Goal: Check status: Check status

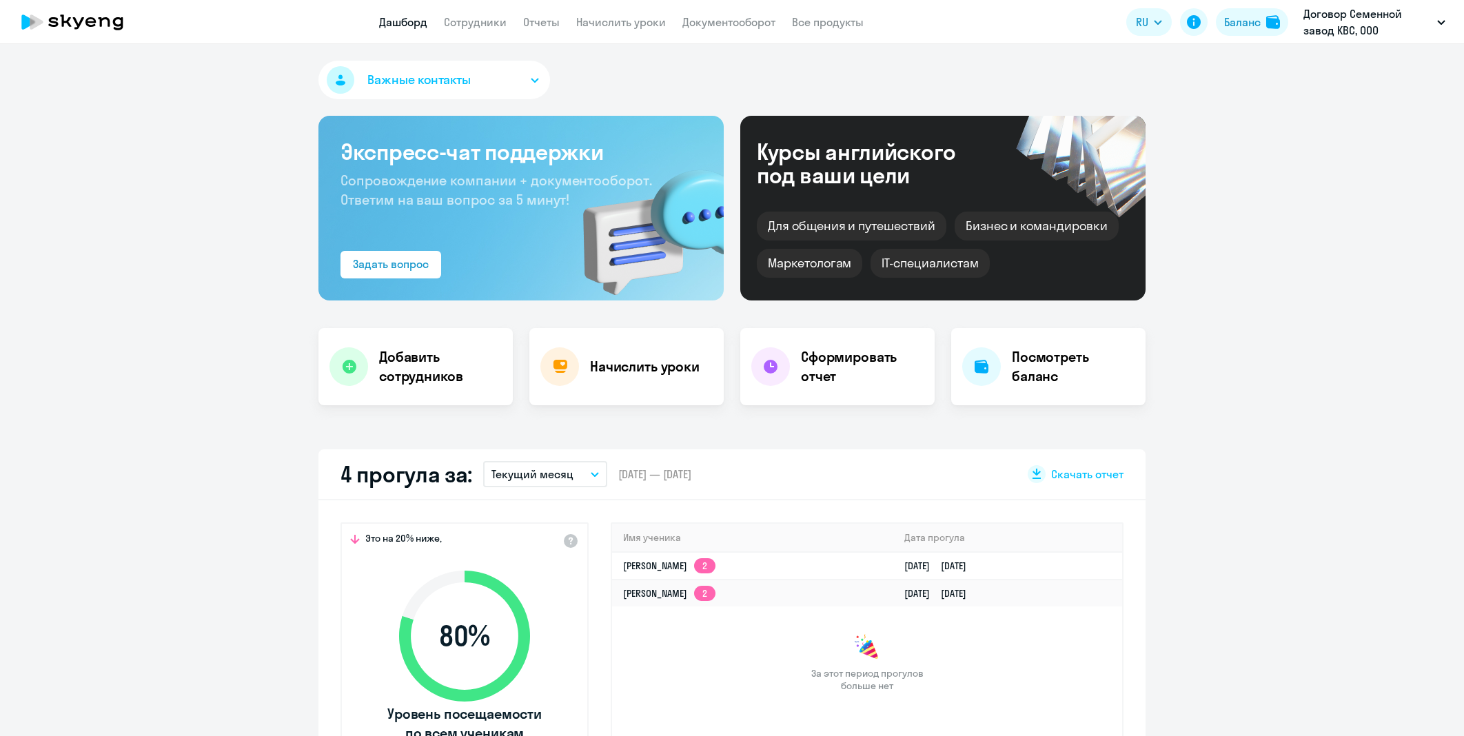
select select "30"
click at [1220, 25] on button "Баланс" at bounding box center [1252, 22] width 72 height 28
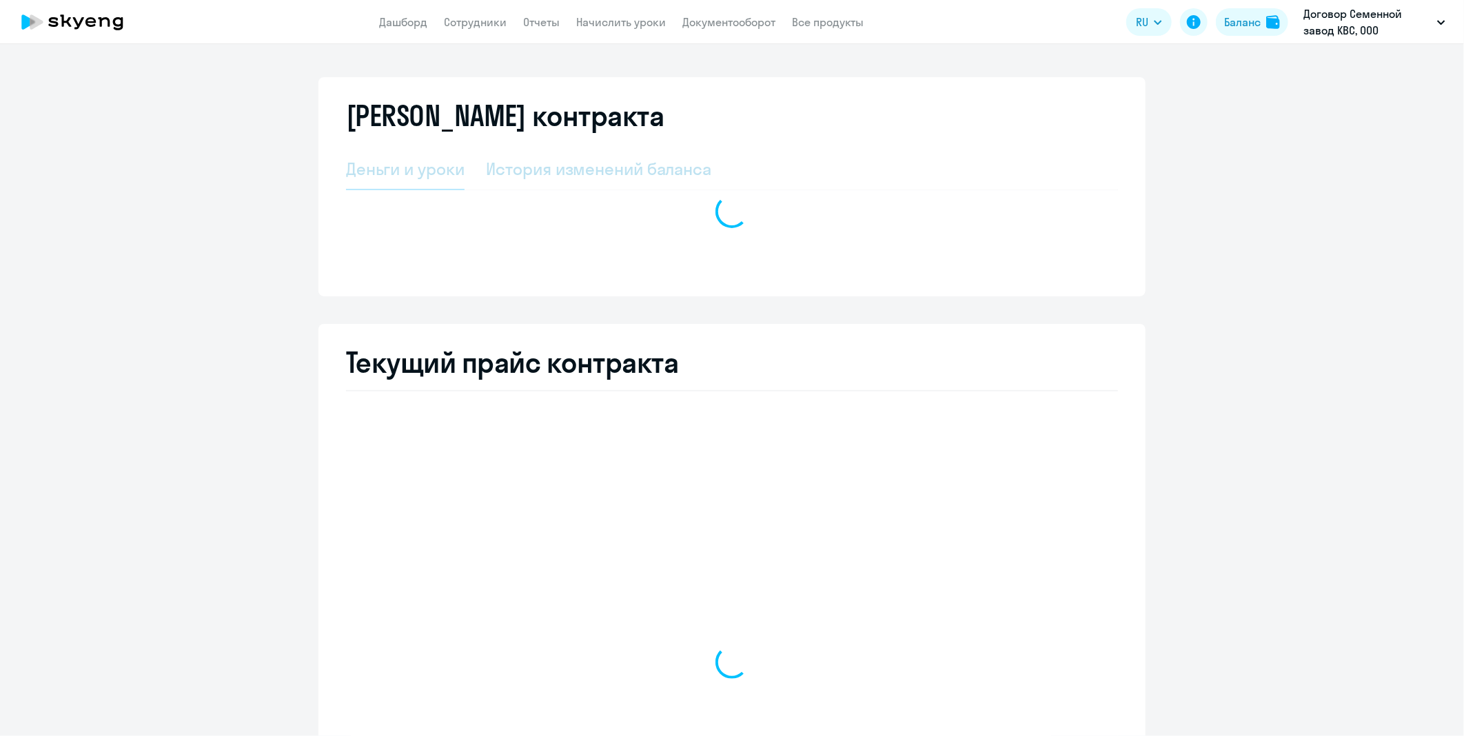
select select "english_adult_not_native_speaker"
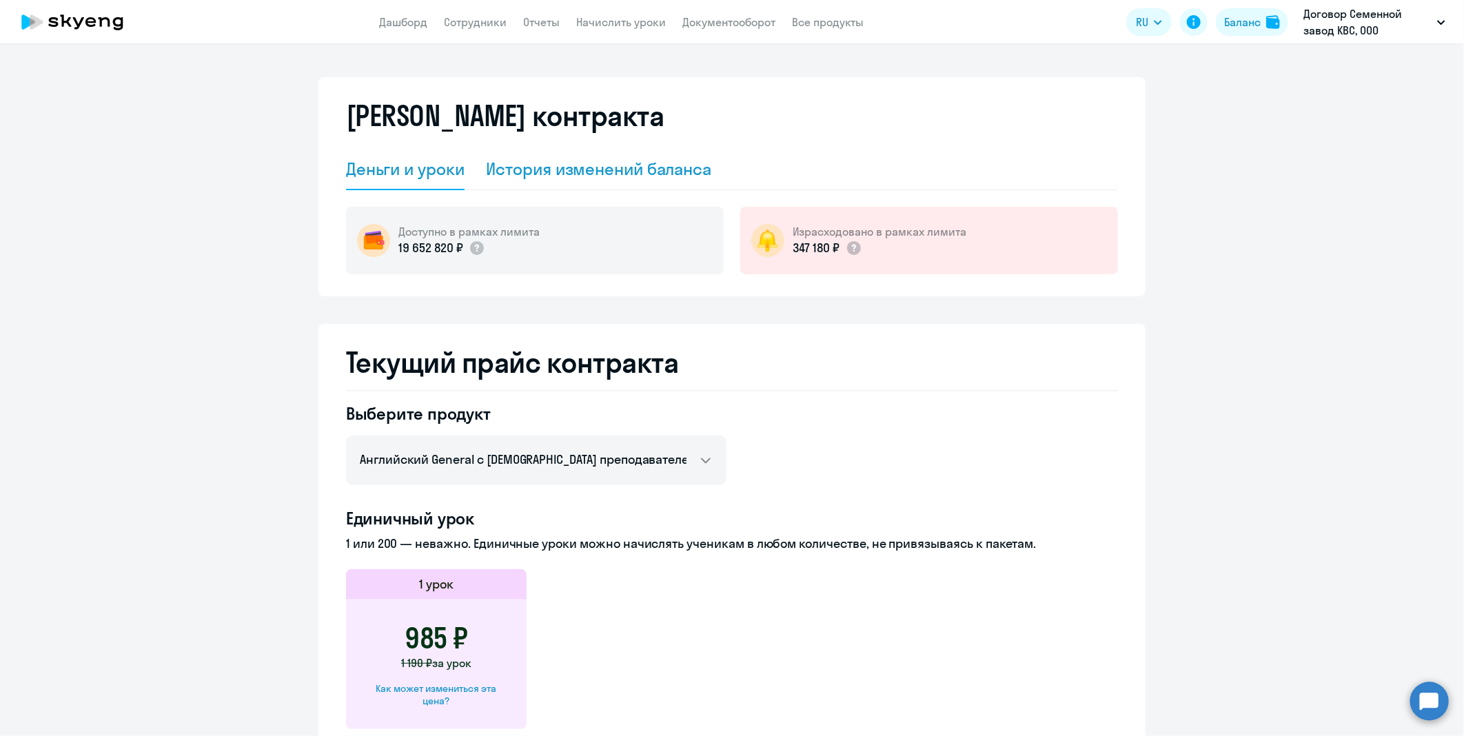
click at [665, 187] on div "История изменений баланса" at bounding box center [599, 169] width 225 height 41
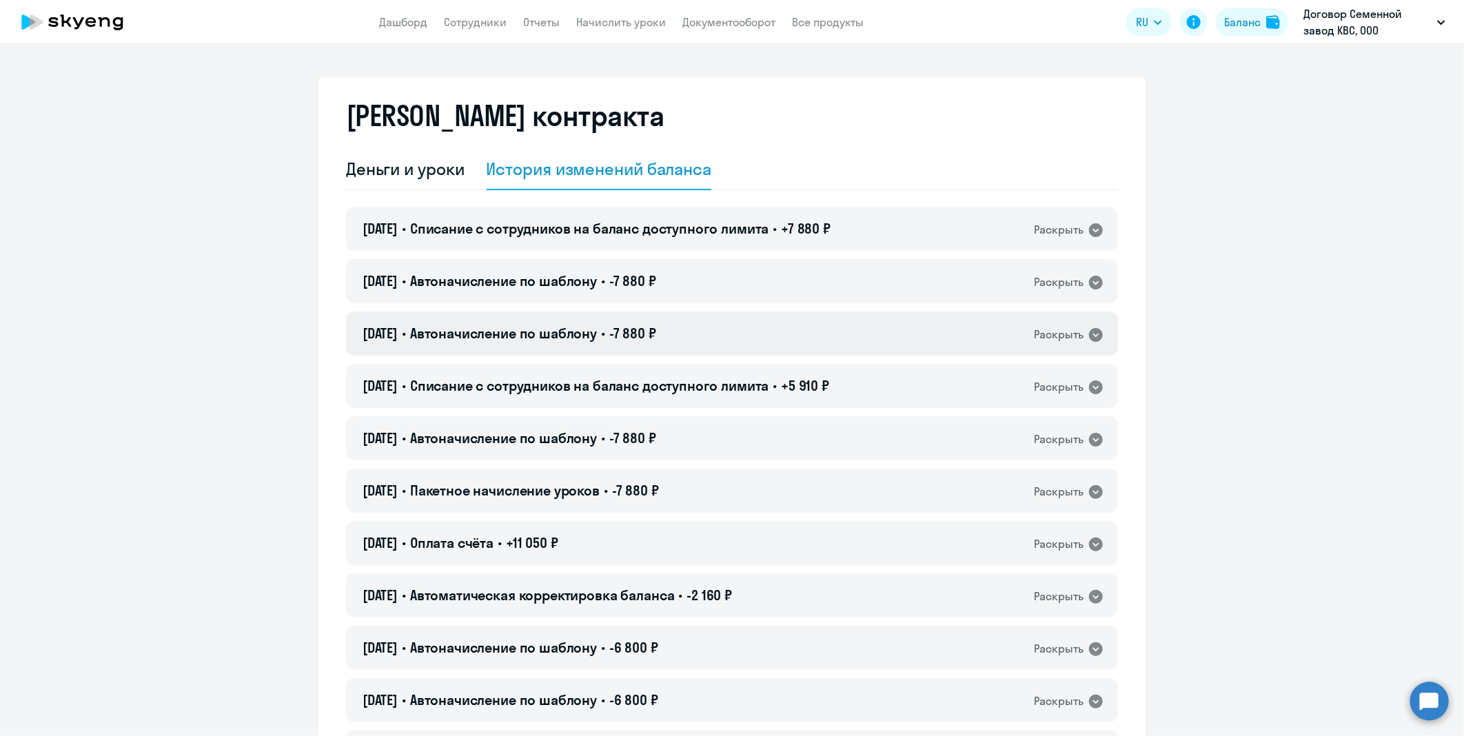
click at [911, 341] on div "[DATE] • Автоначисление по шаблону • -7 880 ₽ Раскрыть" at bounding box center [732, 334] width 772 height 44
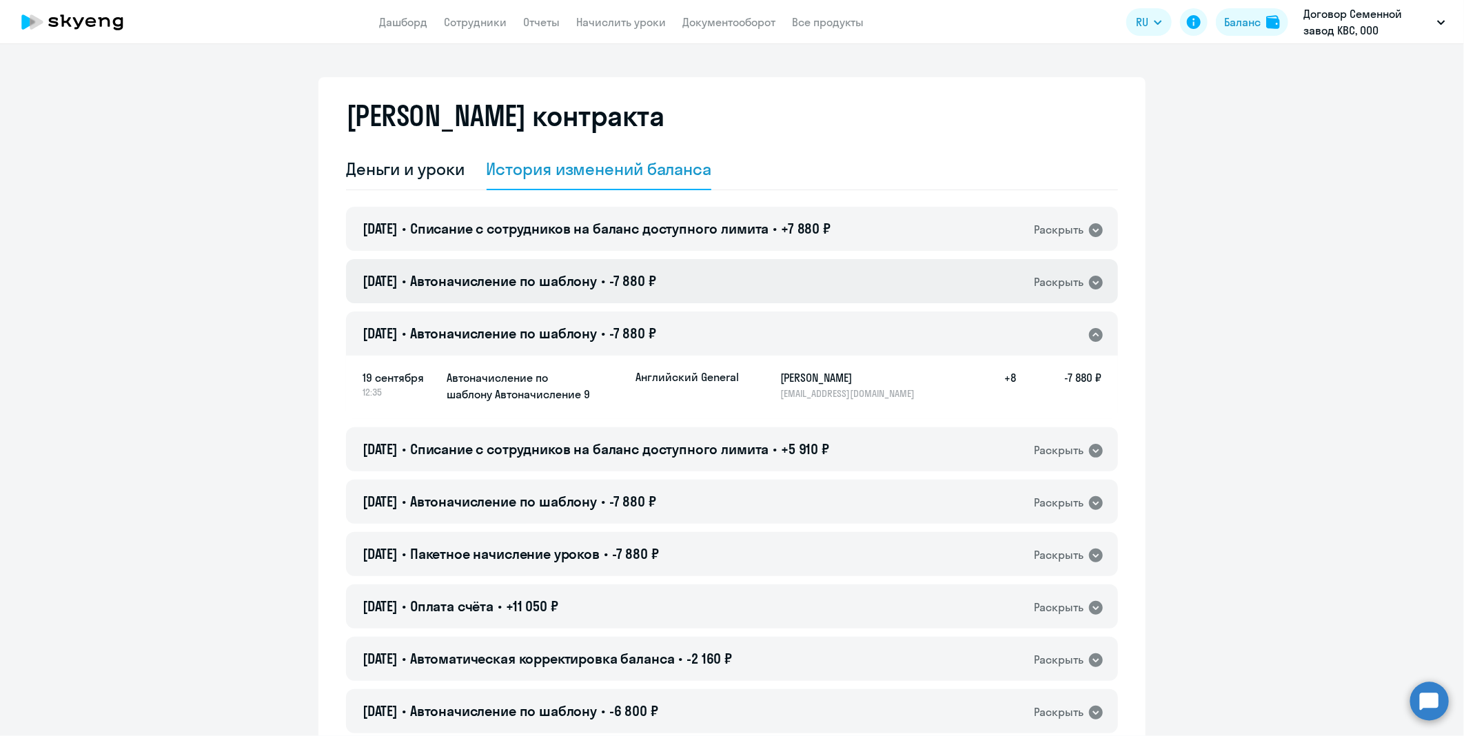
click at [771, 278] on div "[DATE] • Автоначисление по шаблону • -7 880 ₽ Раскрыть" at bounding box center [732, 281] width 772 height 44
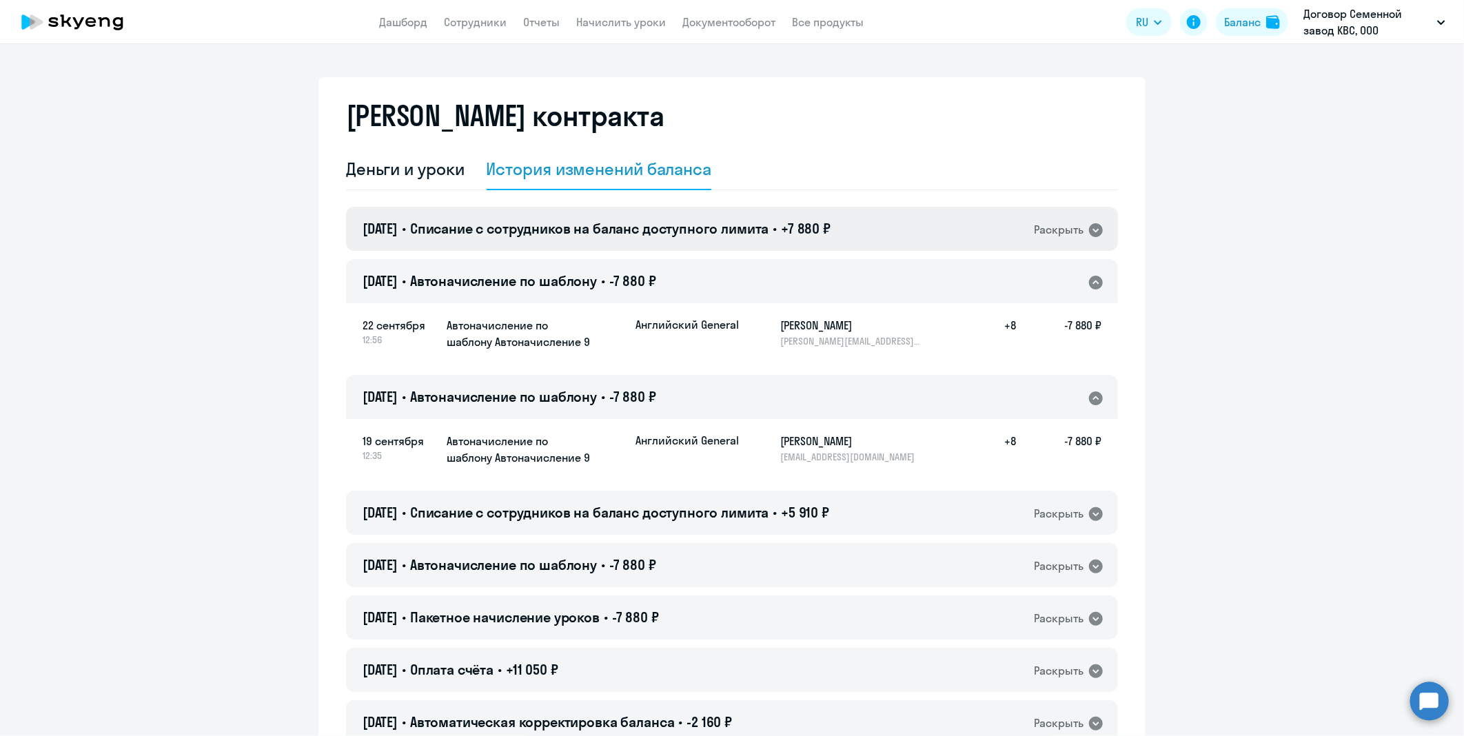
click at [769, 224] on span "Списание с сотрудников на баланс доступного лимита" at bounding box center [589, 228] width 359 height 17
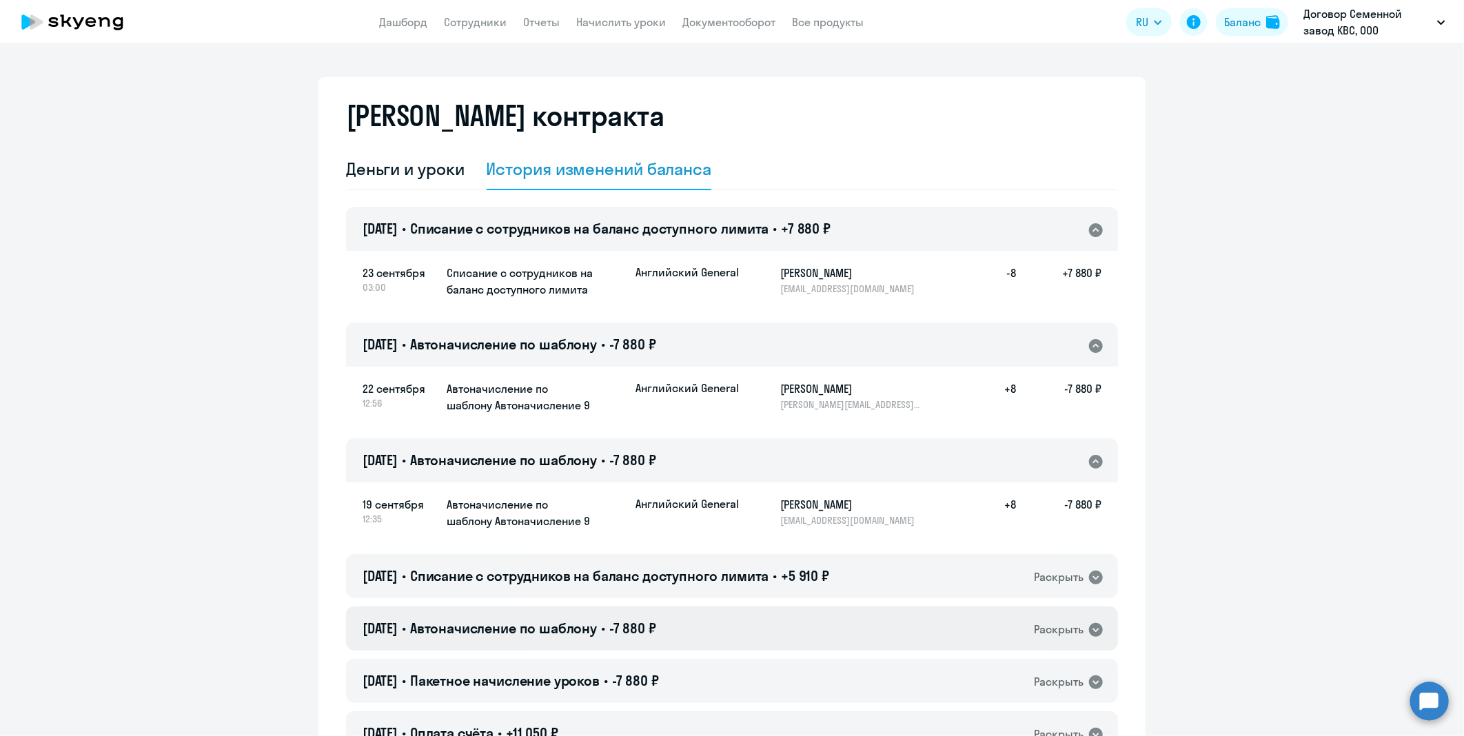
scroll to position [230, 0]
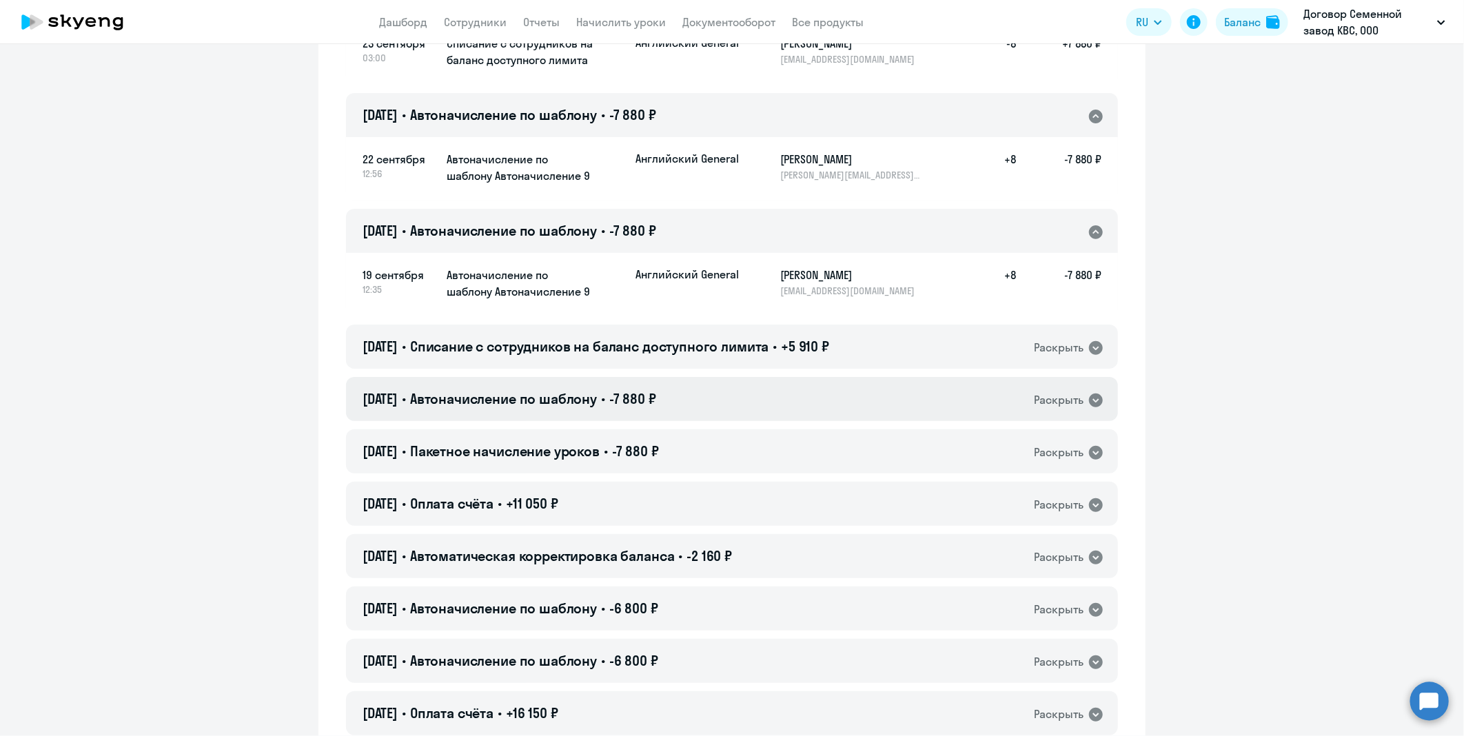
click at [736, 395] on div "[DATE] • Автоначисление по шаблону • -7 880 ₽ Раскрыть" at bounding box center [732, 399] width 772 height 44
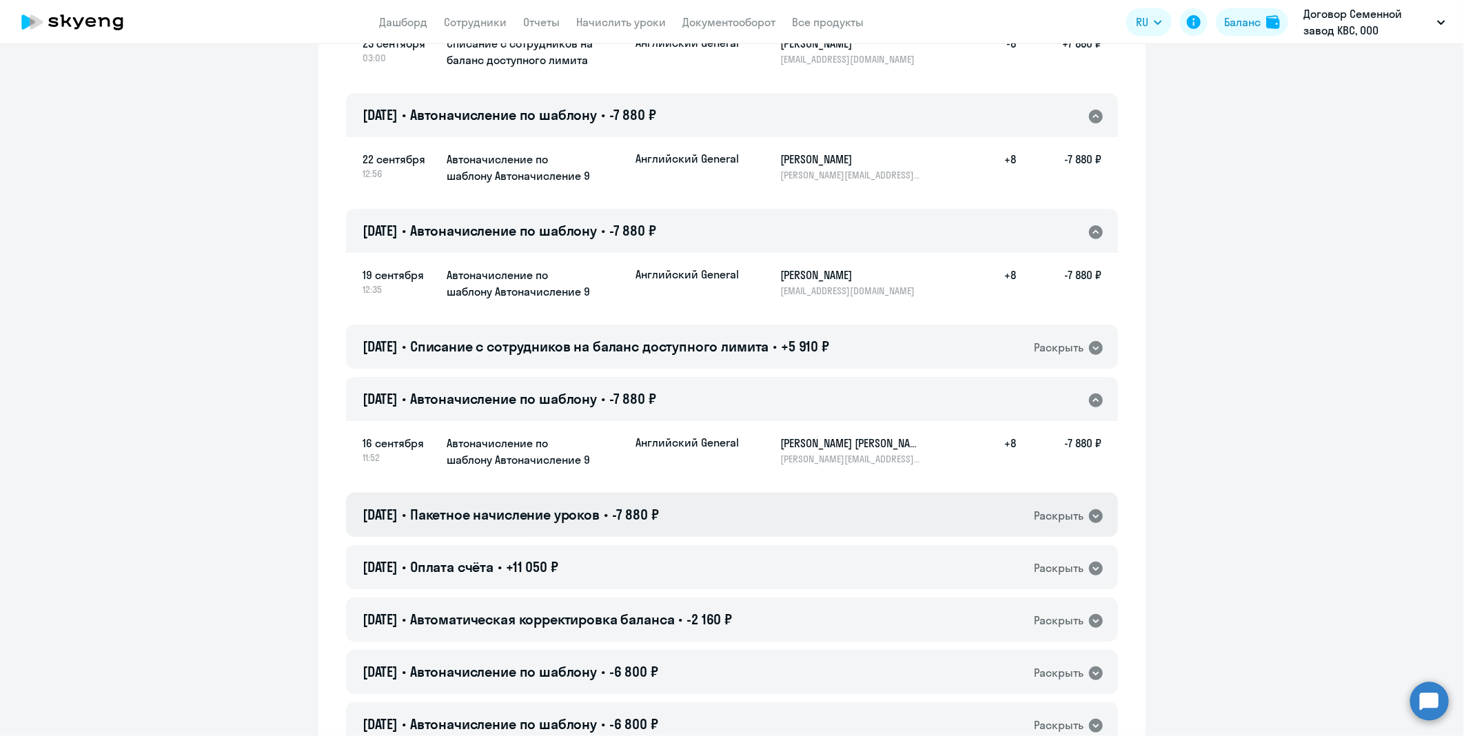
click at [709, 512] on div "[DATE] • Пакетное начисление уроков • -7 880 ₽ Раскрыть" at bounding box center [732, 515] width 772 height 44
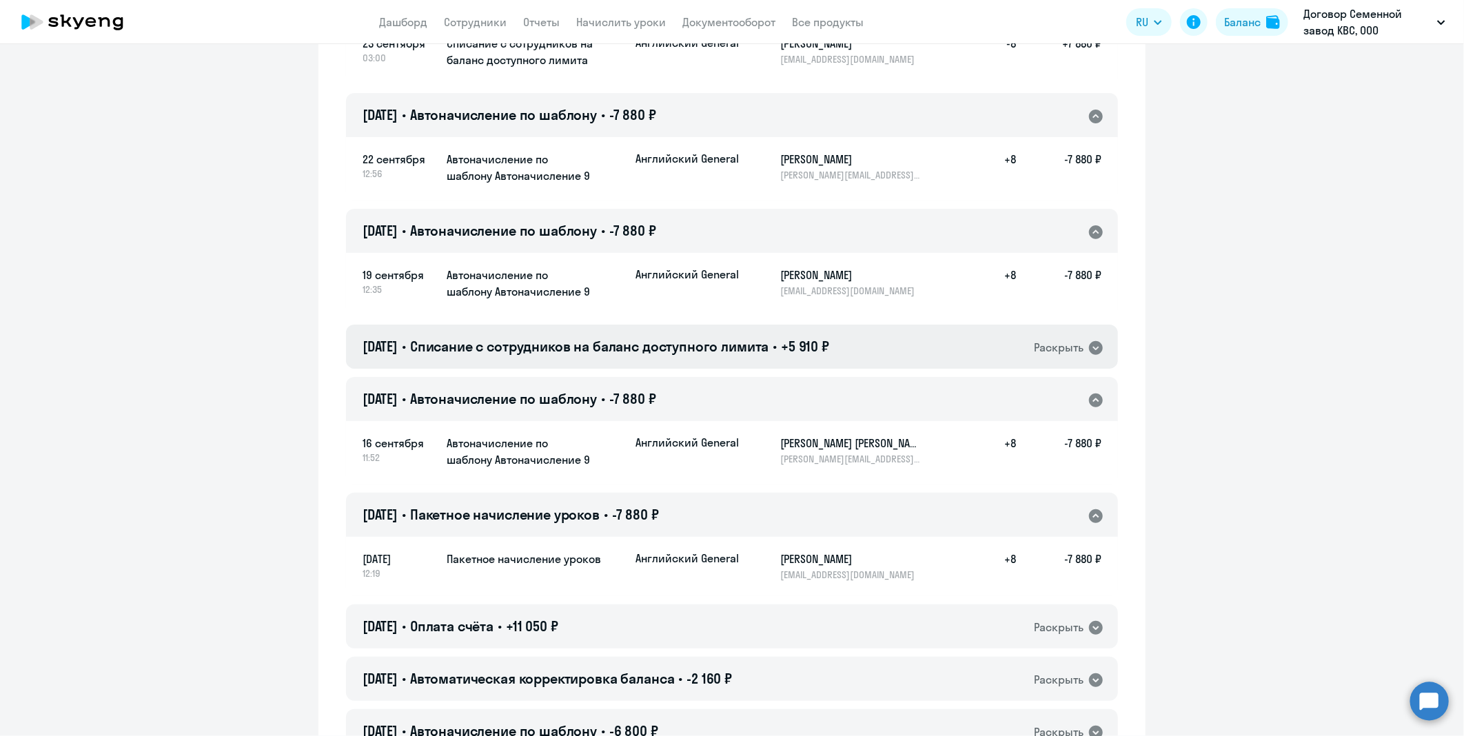
click at [769, 353] on span "Списание с сотрудников на баланс доступного лимита" at bounding box center [589, 346] width 359 height 17
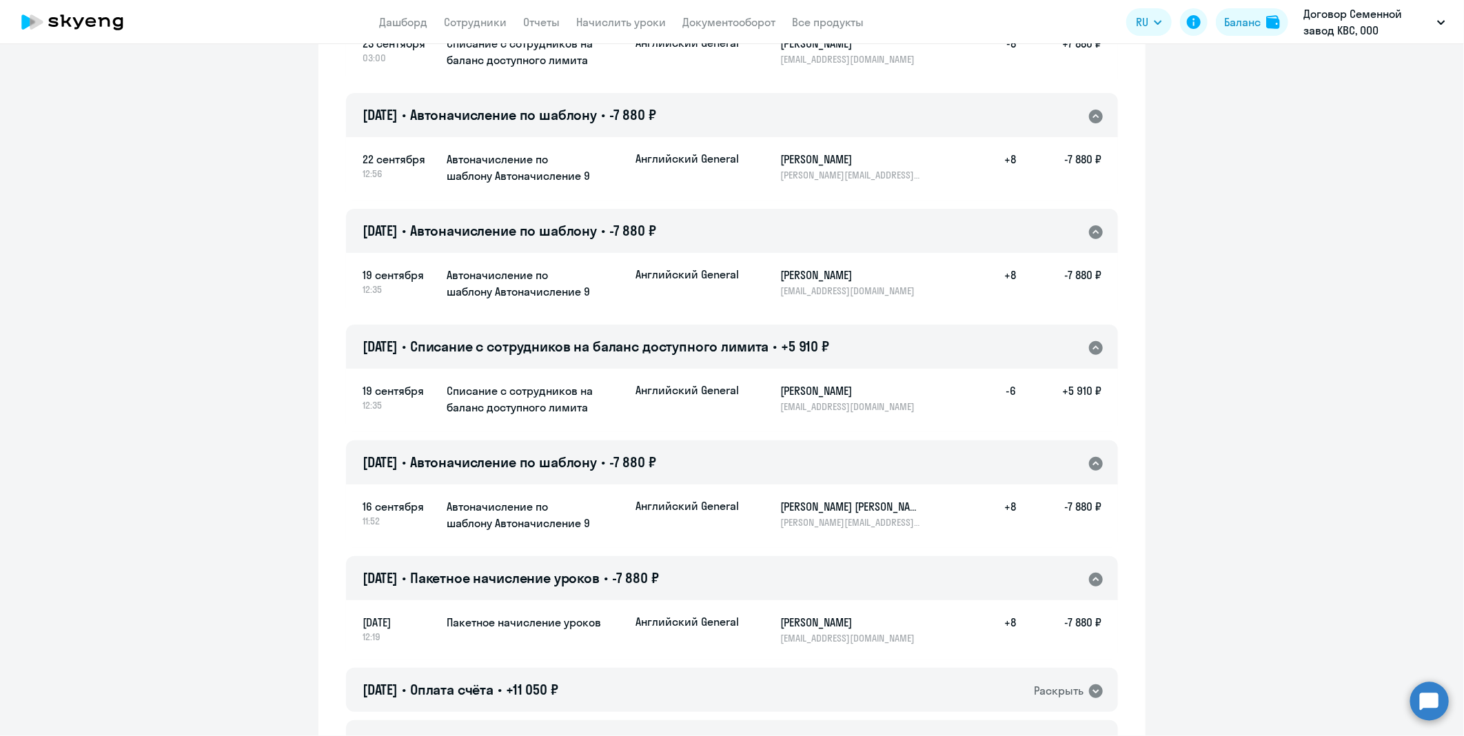
scroll to position [0, 0]
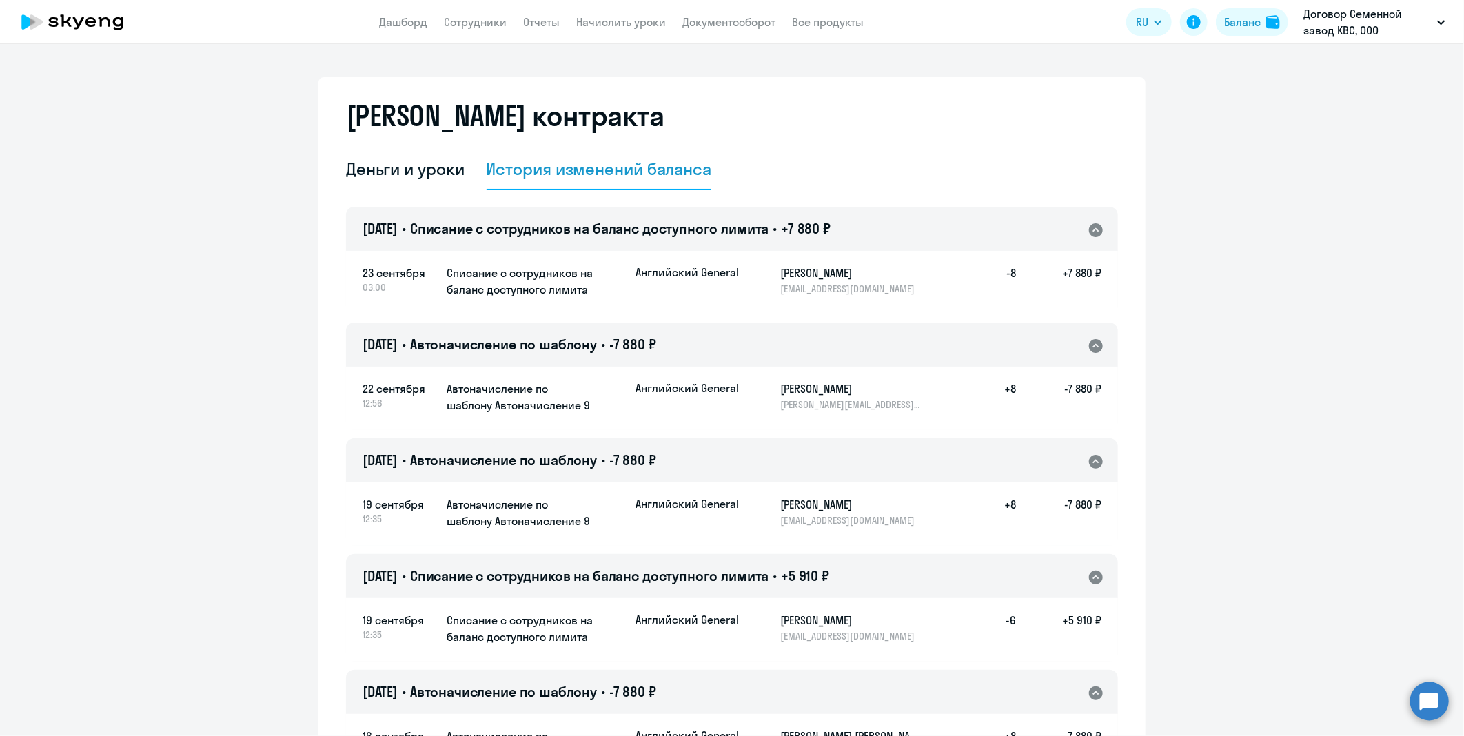
drag, startPoint x: 163, startPoint y: 12, endPoint x: 123, endPoint y: 17, distance: 41.0
click at [163, 12] on app-header "Дашборд Сотрудники Отчеты Начислить уроки Документооборот Все продукты Дашборд …" at bounding box center [732, 22] width 1464 height 44
click at [118, 19] on icon at bounding box center [72, 22] width 121 height 34
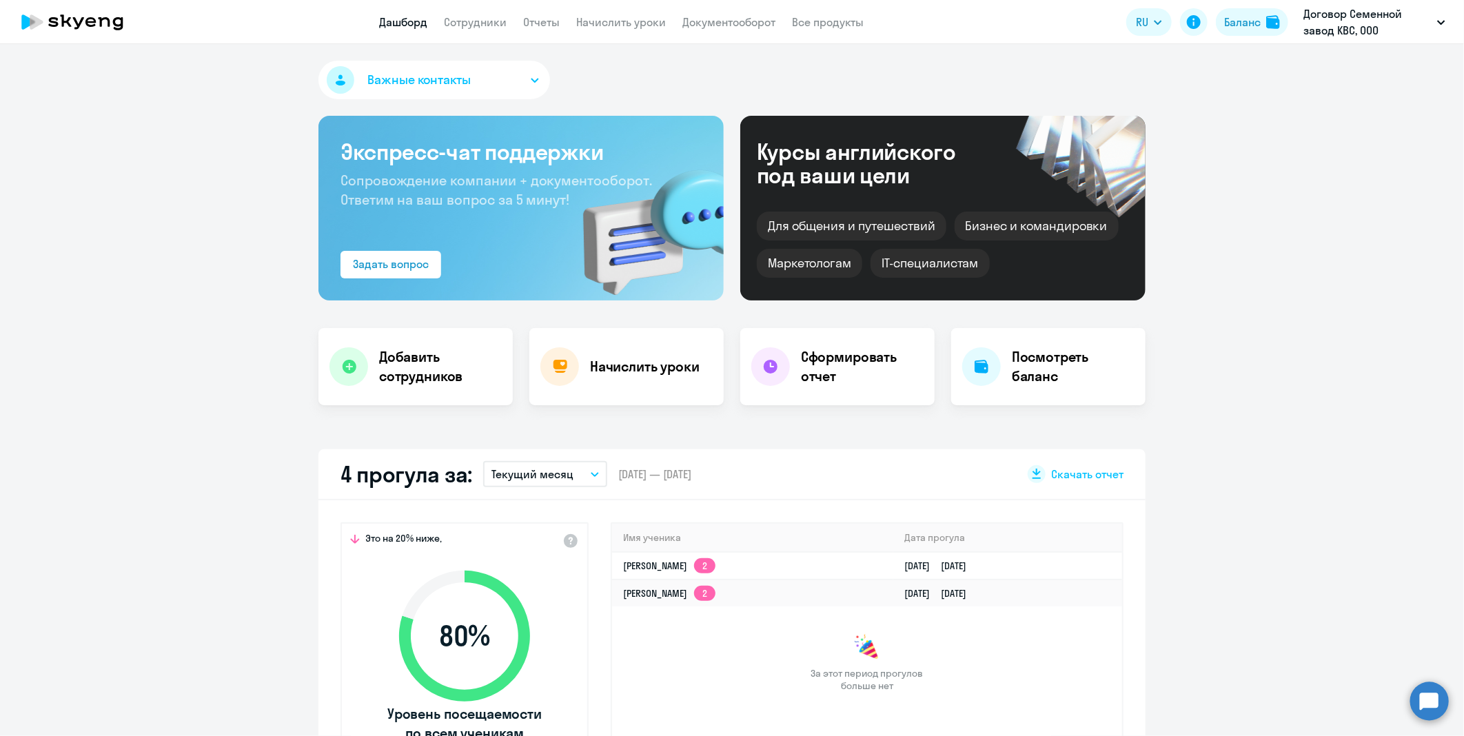
scroll to position [306, 0]
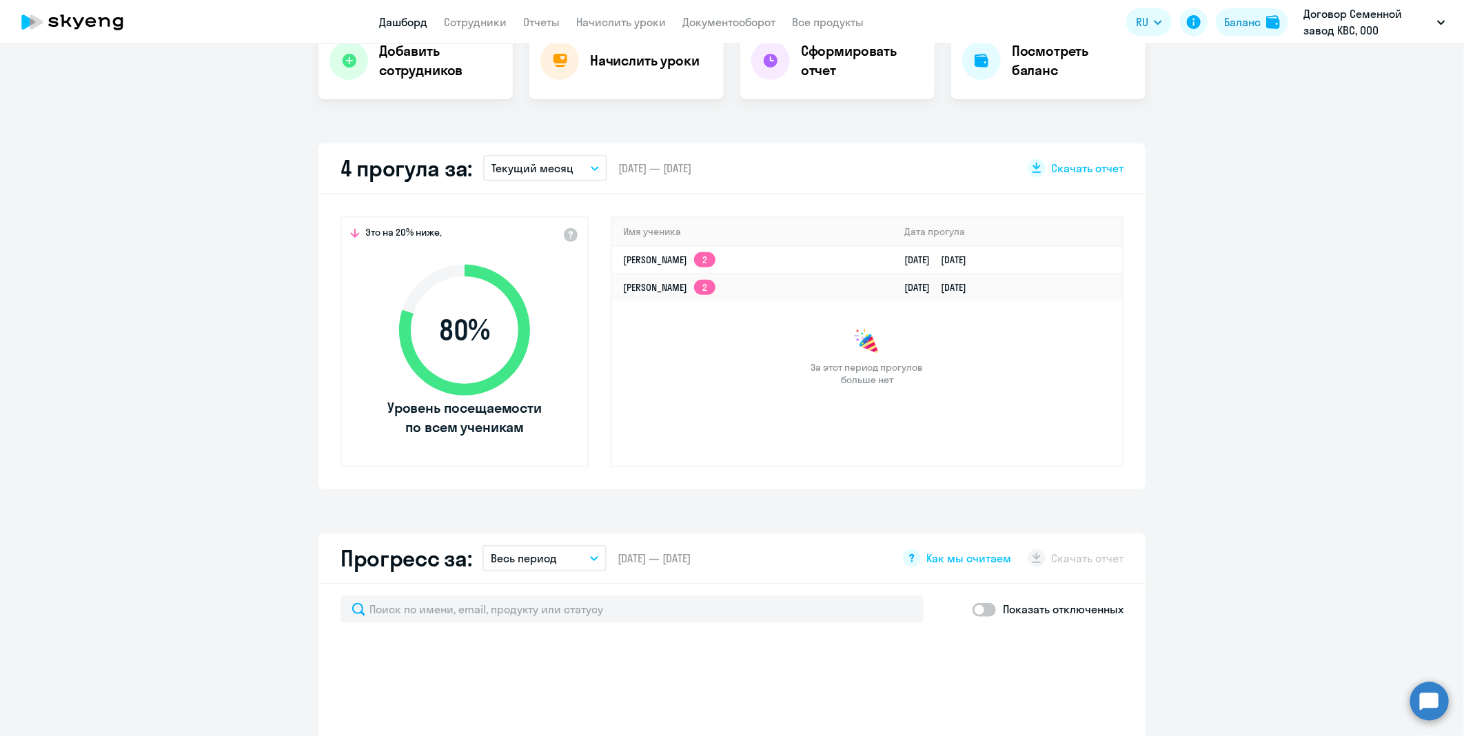
select select "30"
